Goal: Navigation & Orientation: Find specific page/section

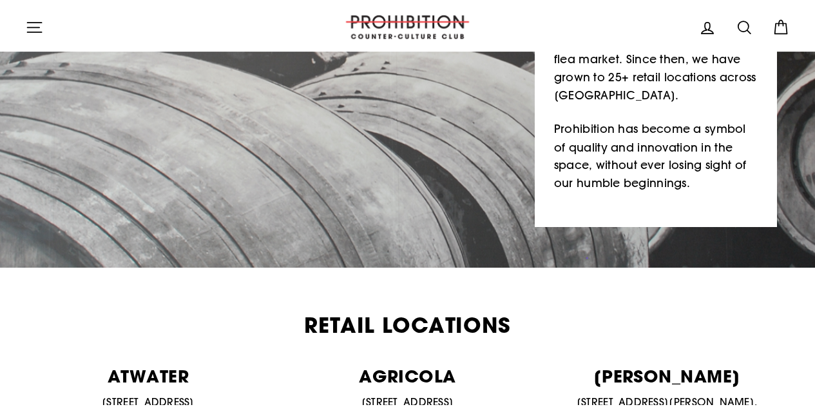
scroll to position [258, 0]
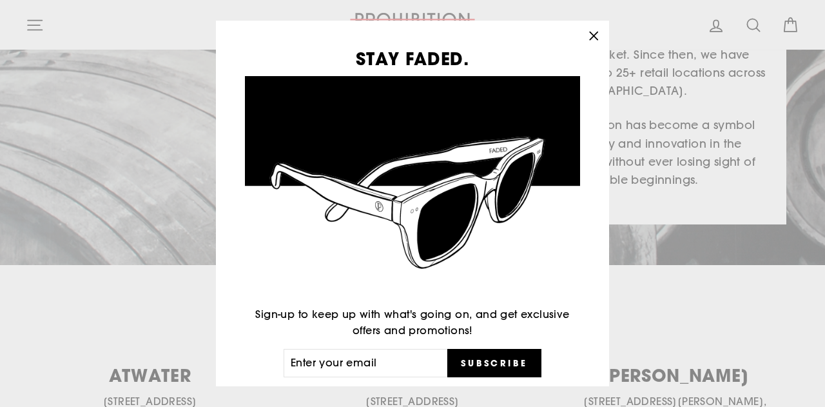
click at [600, 32] on icon "button" at bounding box center [594, 36] width 18 height 18
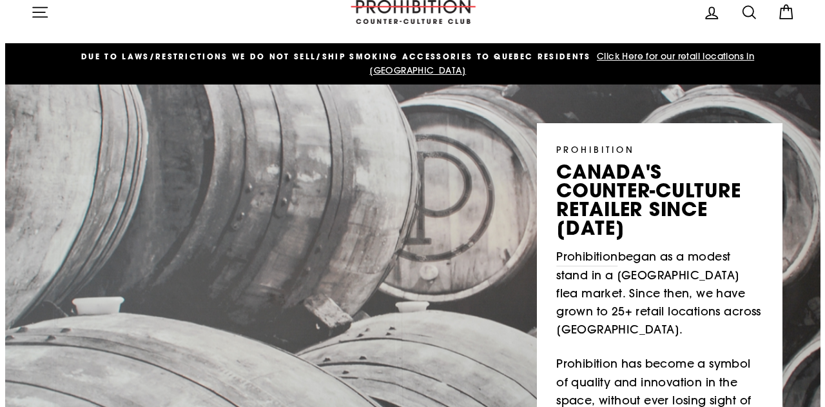
scroll to position [0, 0]
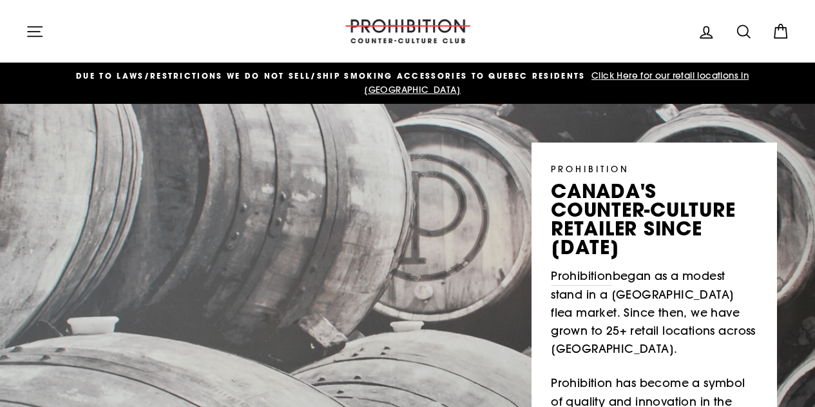
click at [36, 32] on icon "button" at bounding box center [35, 32] width 18 height 18
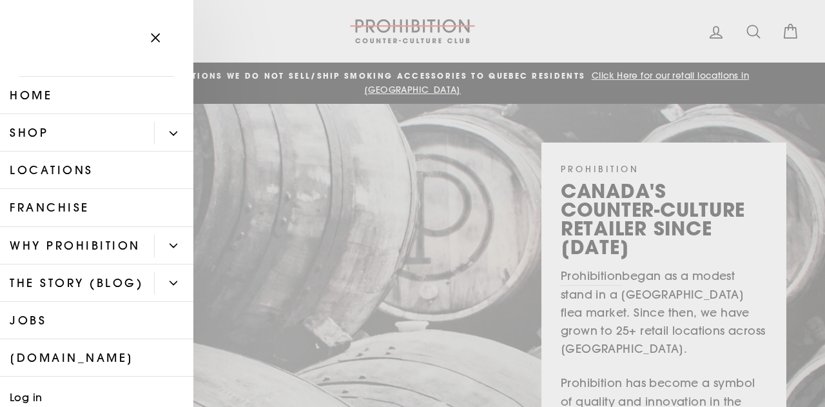
click at [64, 132] on link "Shop" at bounding box center [77, 132] width 154 height 37
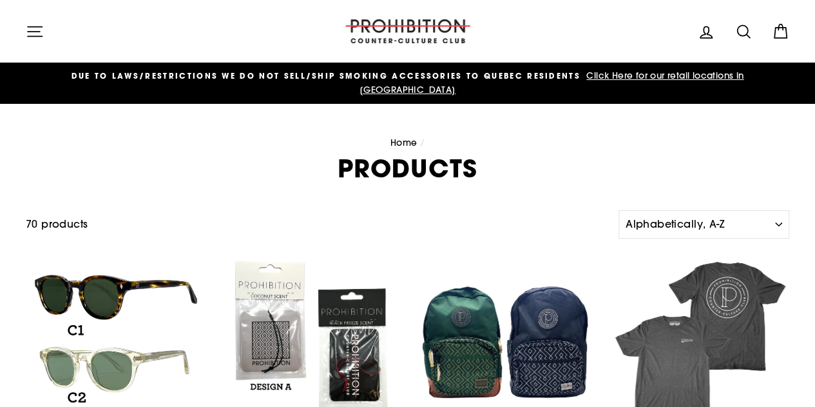
click at [637, 70] on span "Click Here for our retail locations in [GEOGRAPHIC_DATA]" at bounding box center [552, 83] width 385 height 26
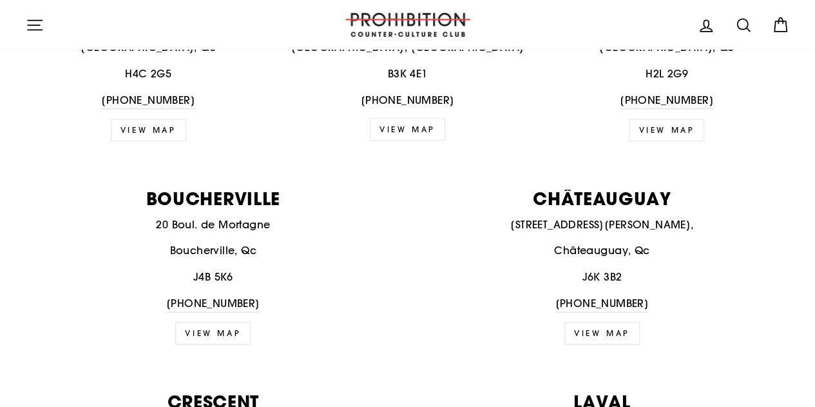
scroll to position [451, 0]
